Goal: Transaction & Acquisition: Download file/media

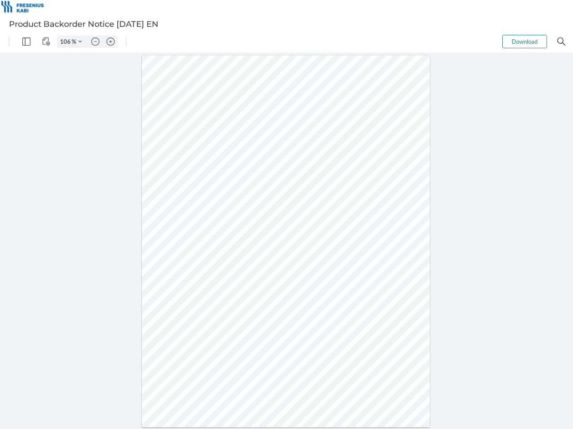
click at [26, 42] on img "Panel" at bounding box center [26, 42] width 8 height 8
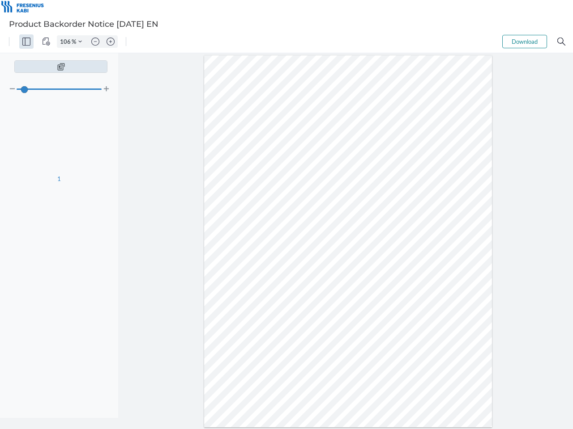
click at [46, 42] on img "View Controls" at bounding box center [46, 42] width 8 height 8
click at [67, 42] on input "106" at bounding box center [64, 42] width 14 height 8
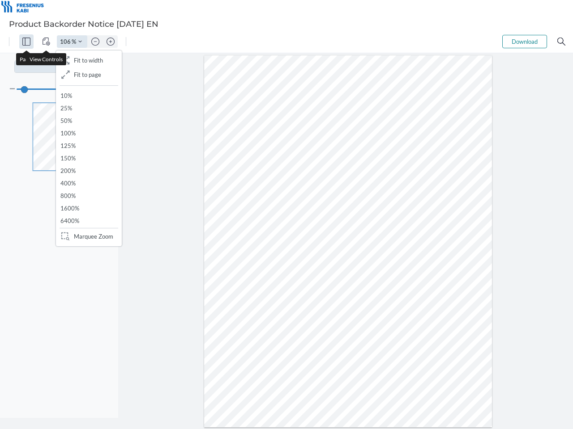
click at [80, 42] on img "Zoom Controls" at bounding box center [80, 42] width 4 height 4
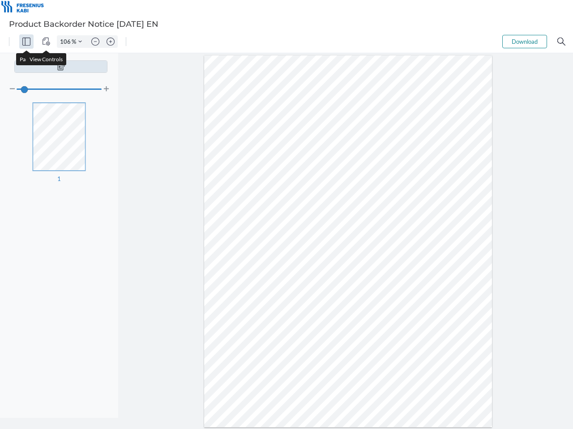
click at [95, 42] on img "Zoom out" at bounding box center [95, 42] width 8 height 8
click at [110, 42] on img "Zoom in" at bounding box center [110, 42] width 8 height 8
type input "106"
click at [524, 42] on button "Download" at bounding box center [524, 41] width 45 height 13
click at [561, 42] on img "Search" at bounding box center [561, 42] width 8 height 8
